Goal: Task Accomplishment & Management: Manage account settings

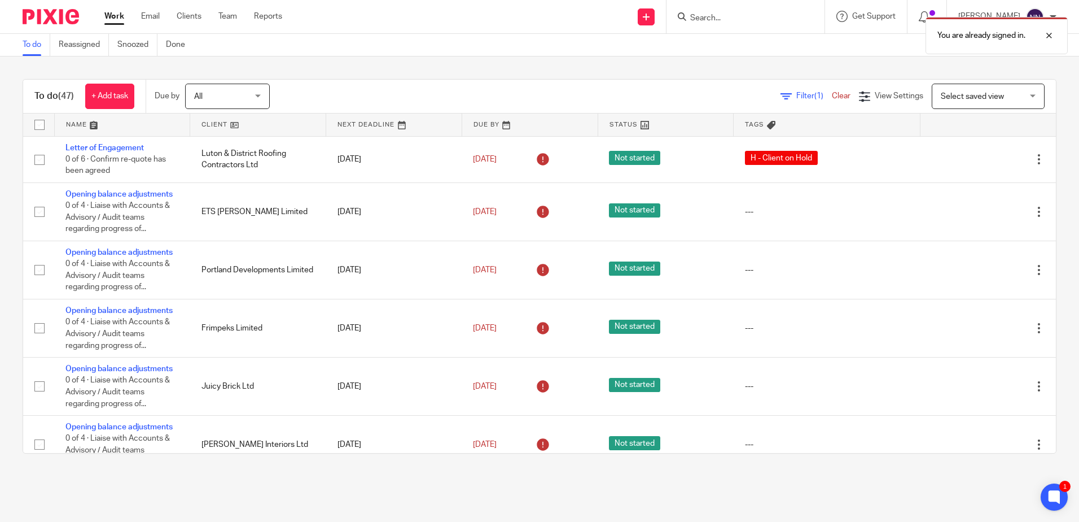
click at [212, 121] on link at bounding box center [257, 124] width 135 height 23
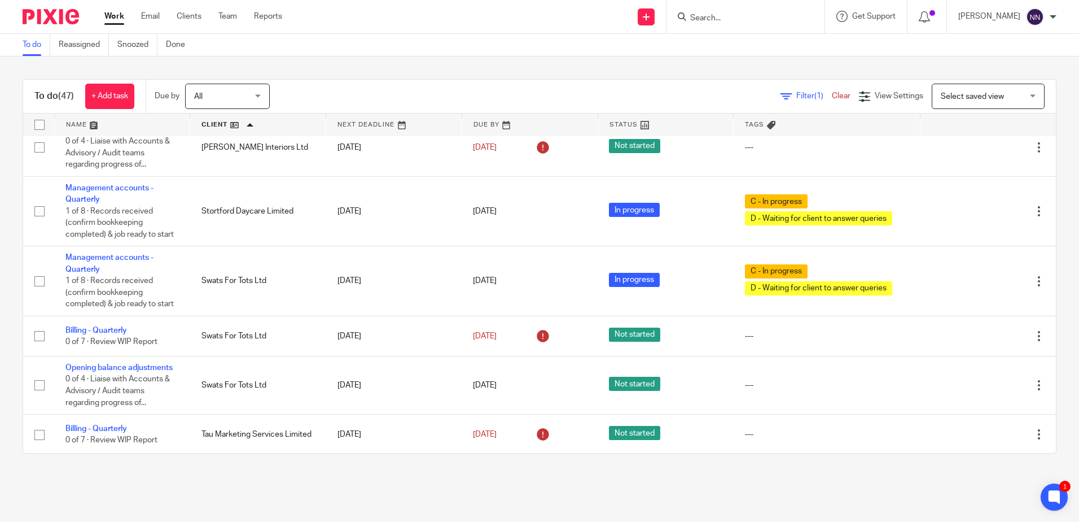
scroll to position [1919, 0]
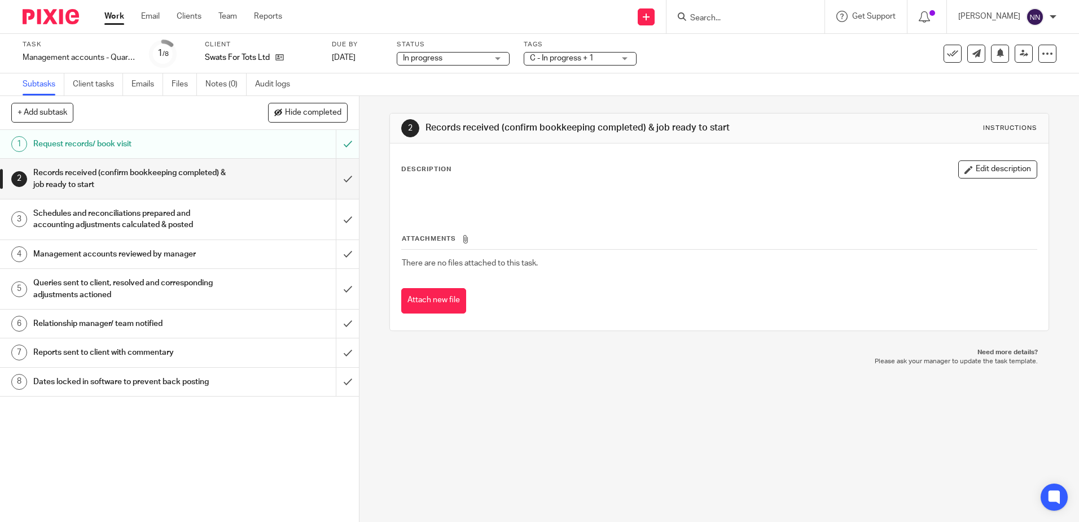
click at [577, 58] on span "C - In progress + 1" at bounding box center [562, 58] width 64 height 8
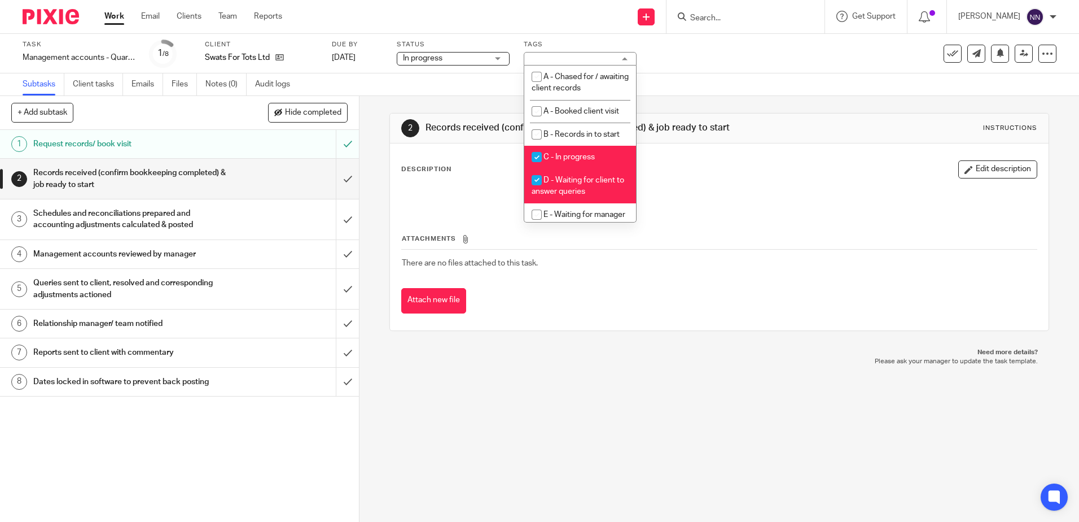
click at [536, 155] on input "checkbox" at bounding box center [536, 156] width 21 height 21
checkbox input "false"
click at [539, 179] on input "checkbox" at bounding box center [536, 179] width 21 height 21
checkbox input "false"
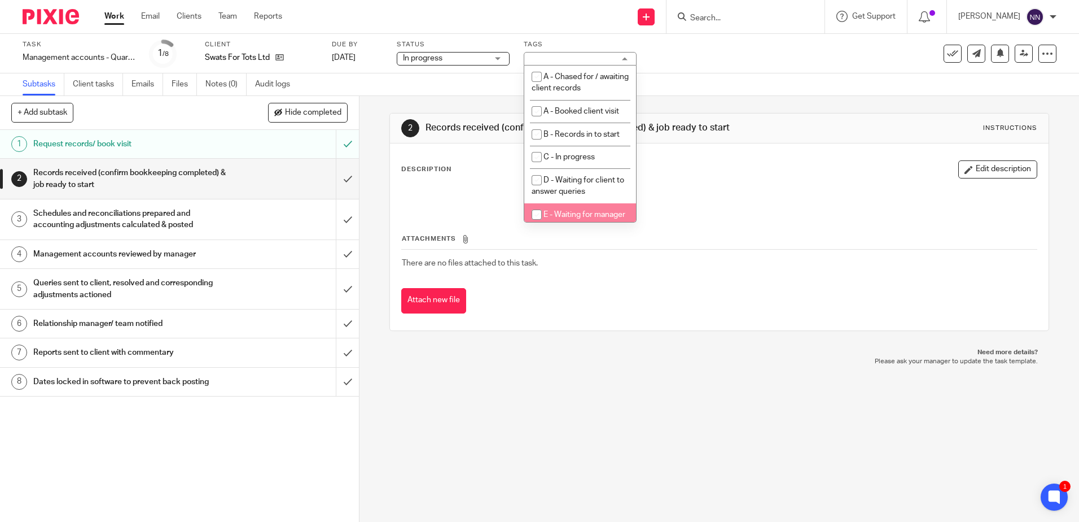
click at [542, 211] on input "checkbox" at bounding box center [536, 214] width 21 height 21
checkbox input "true"
click at [339, 176] on input "submit" at bounding box center [179, 179] width 359 height 40
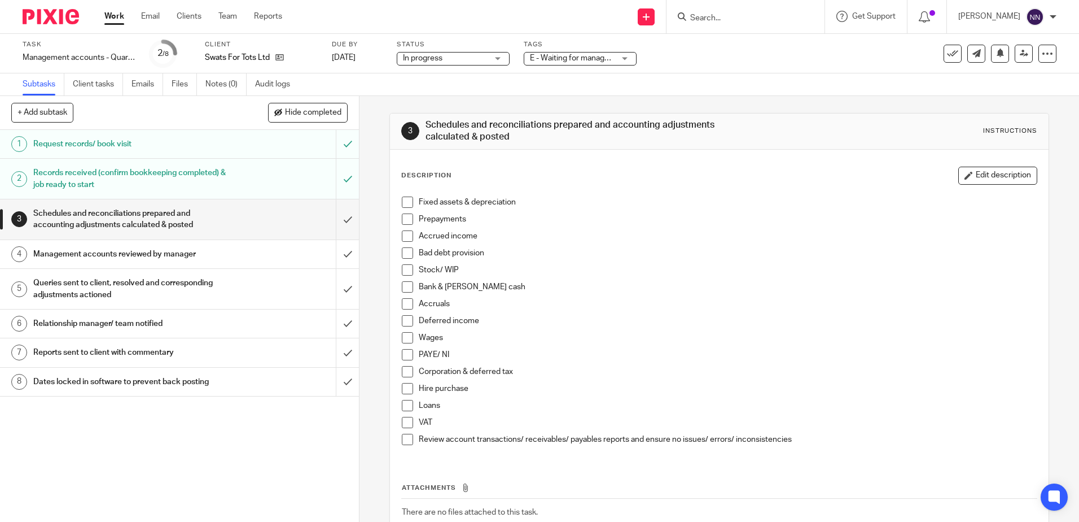
click at [339, 221] on input "submit" at bounding box center [179, 219] width 359 height 40
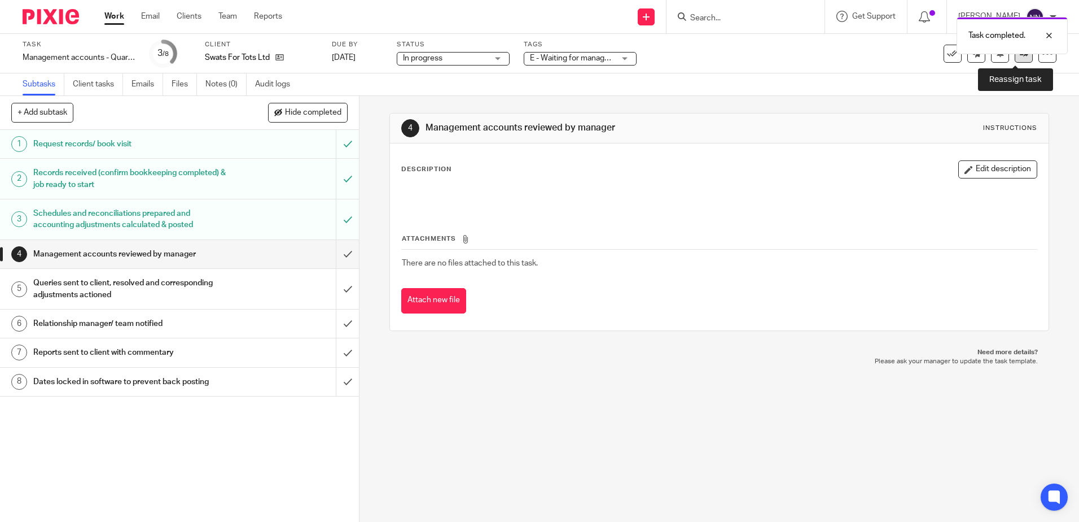
click at [1020, 56] on icon at bounding box center [1024, 53] width 8 height 8
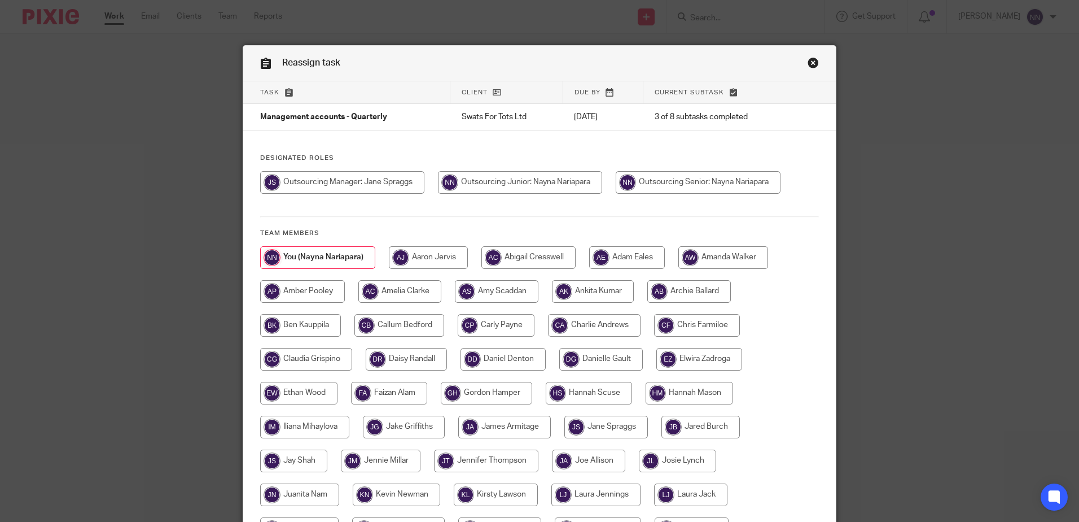
click at [369, 185] on input "radio" at bounding box center [342, 182] width 164 height 23
radio input "true"
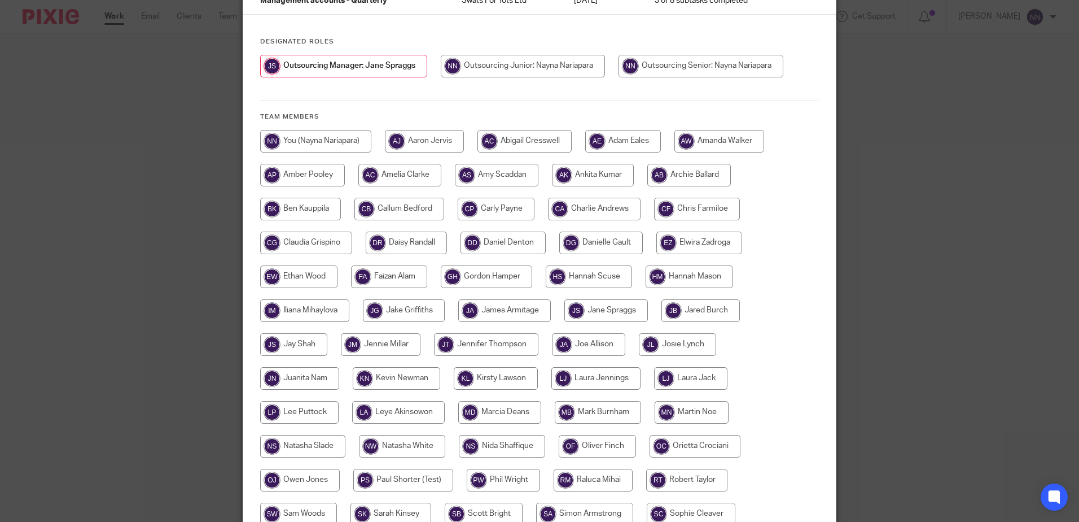
scroll to position [226, 0]
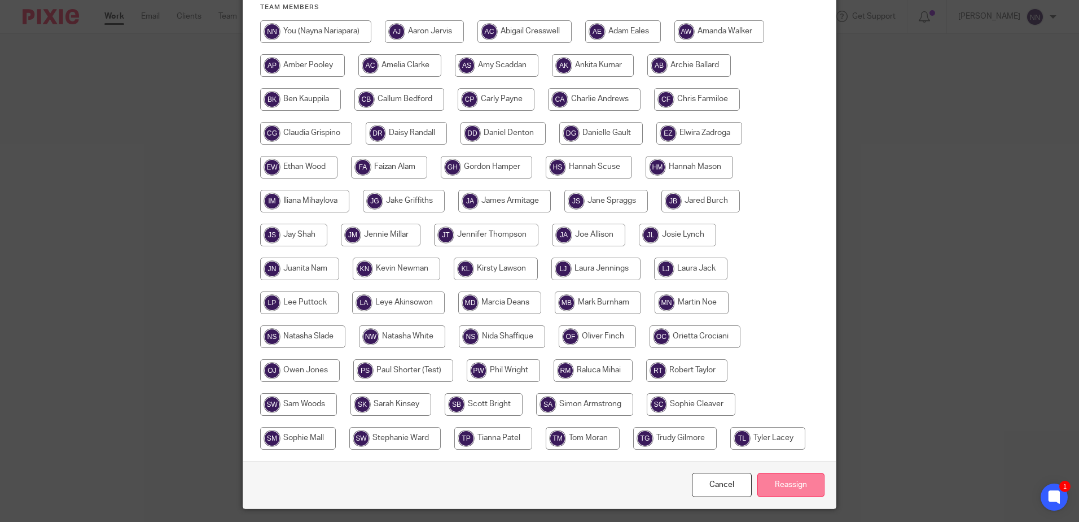
click at [805, 490] on input "Reassign" at bounding box center [791, 484] width 67 height 24
